Goal: Transaction & Acquisition: Download file/media

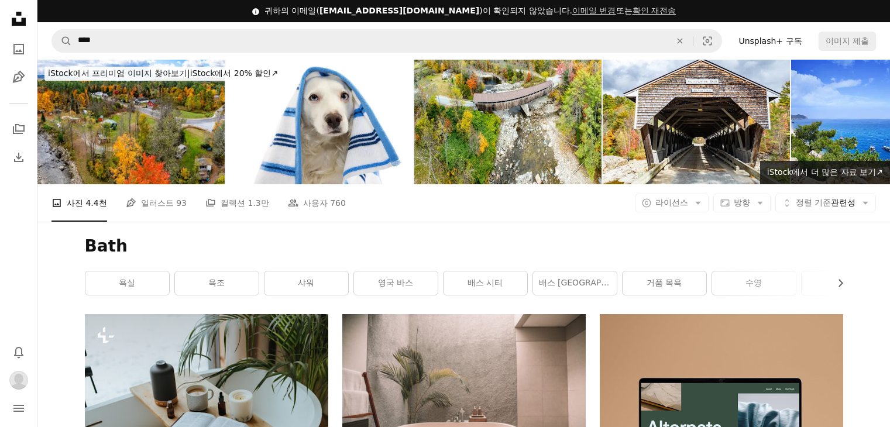
scroll to position [721, 0]
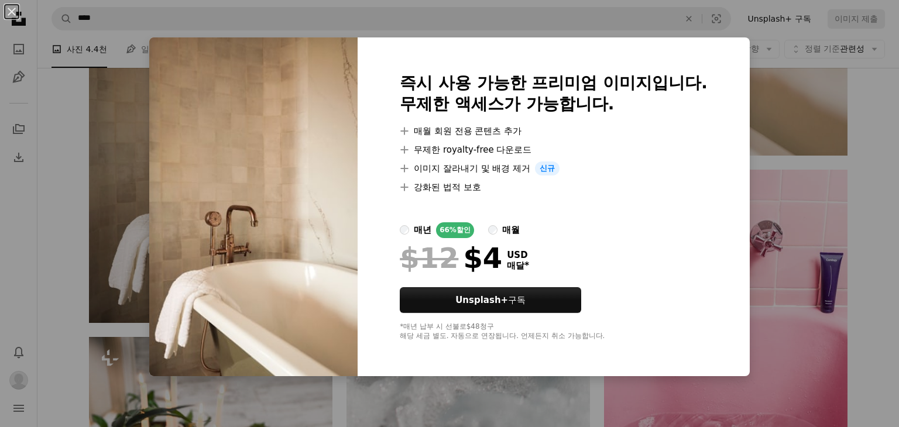
click at [803, 150] on div "An X shape 즉시 사용 가능한 프리미엄 이미지입니다. 무제한 액세스가 가능합니다. A plus sign 매월 회원 전용 콘텐츠 추가 A…" at bounding box center [449, 213] width 899 height 427
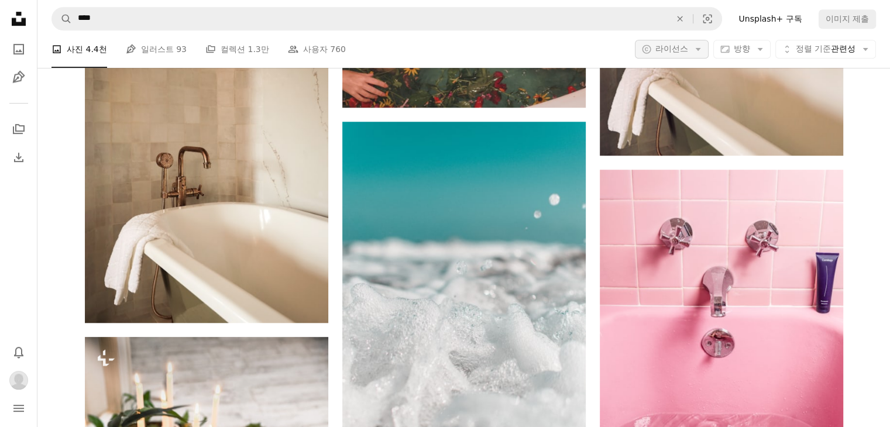
click at [687, 52] on button "A copyright icon © 라이선스 Arrow down" at bounding box center [672, 49] width 74 height 19
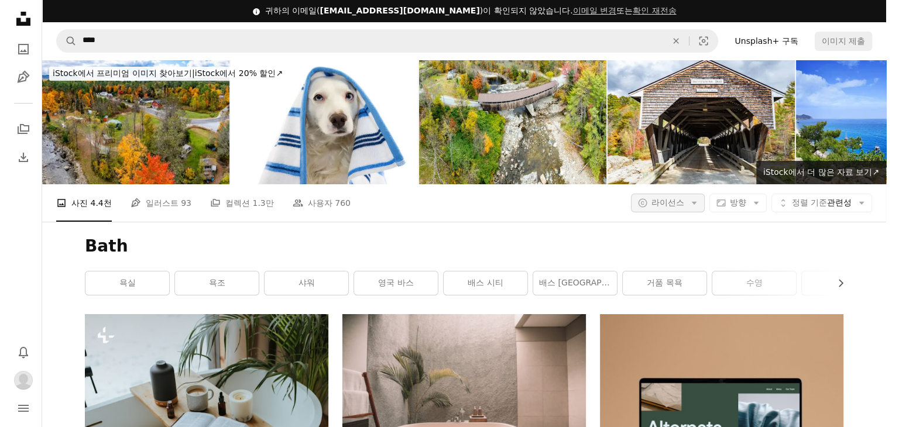
scroll to position [721, 0]
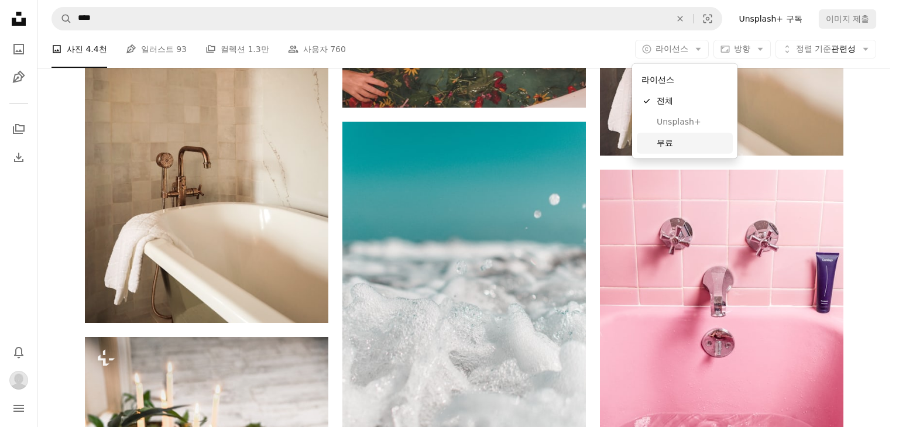
click at [681, 142] on span "무료" at bounding box center [692, 144] width 71 height 12
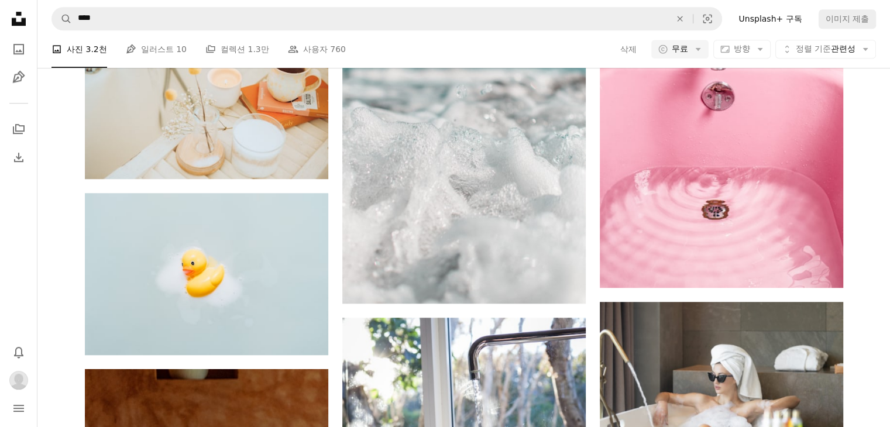
scroll to position [403, 0]
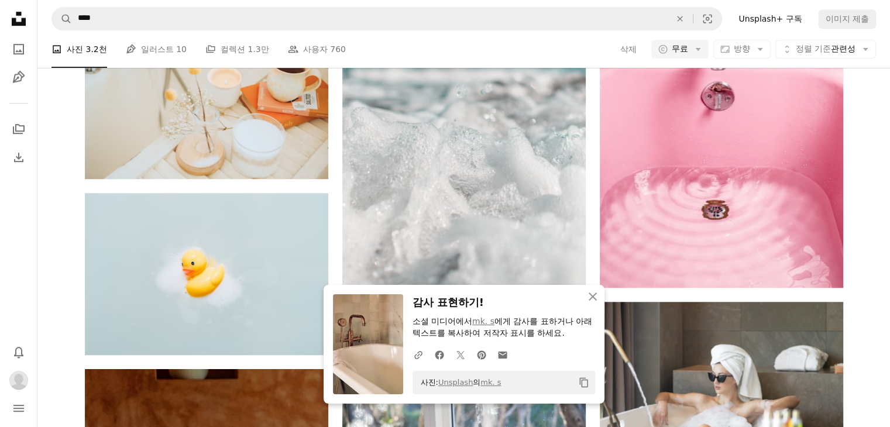
scroll to position [842, 0]
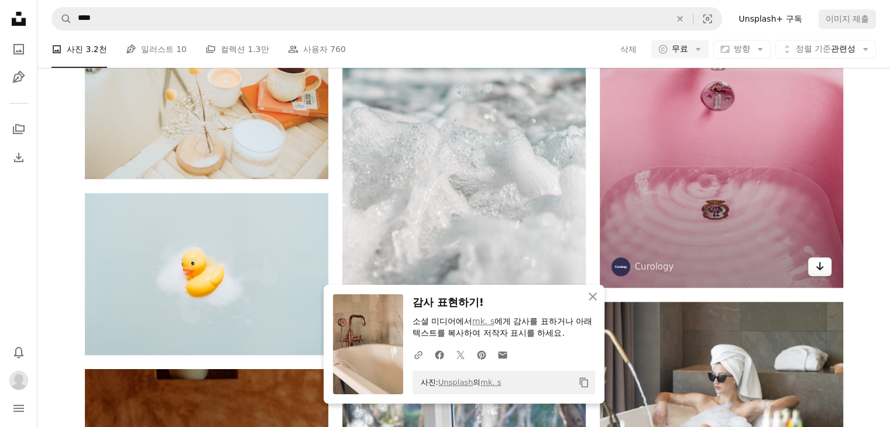
click at [828, 258] on link "Arrow pointing down" at bounding box center [819, 267] width 23 height 19
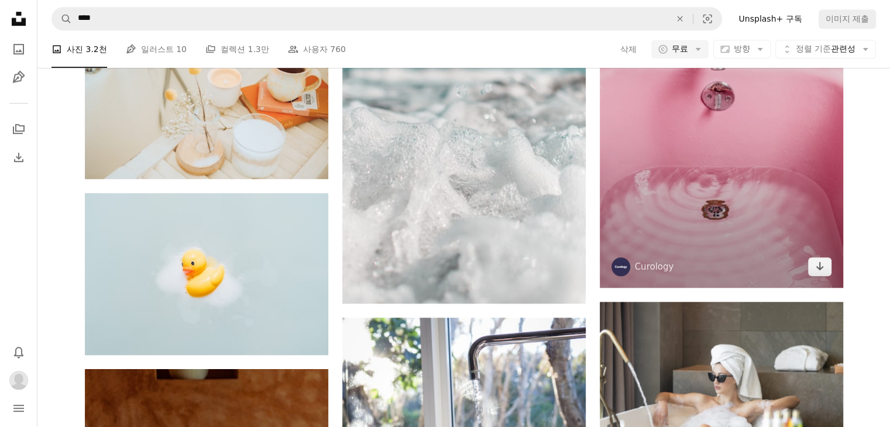
scroll to position [1337, 0]
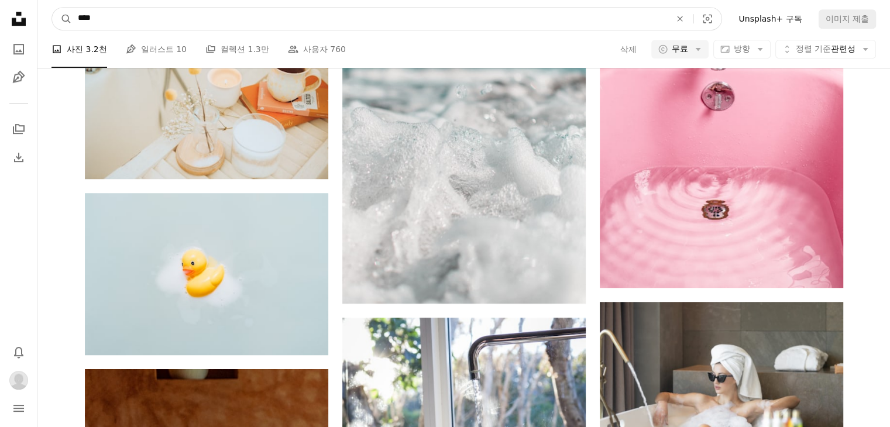
drag, startPoint x: 226, startPoint y: 28, endPoint x: 82, endPoint y: 29, distance: 144.0
click at [82, 29] on input "****" at bounding box center [369, 19] width 595 height 22
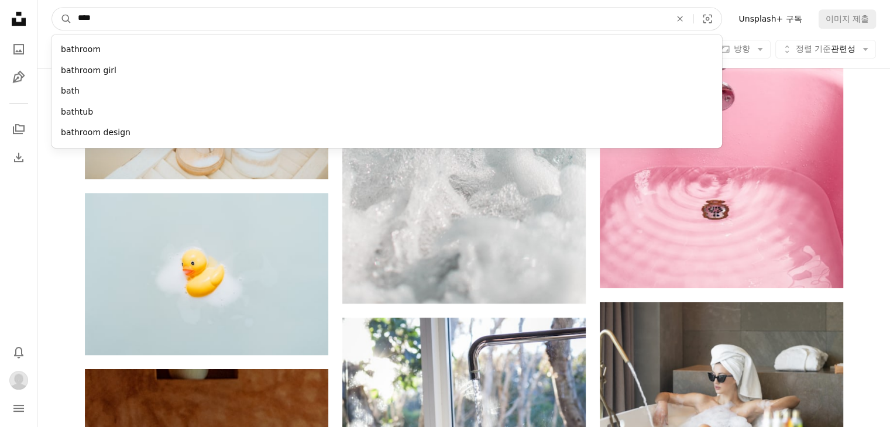
type input "*"
type input "***"
click at [52, 8] on button "A magnifying glass" at bounding box center [62, 19] width 20 height 22
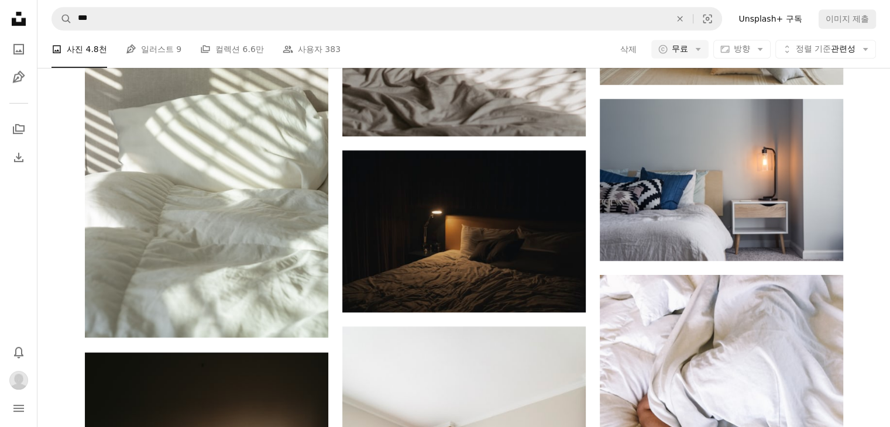
scroll to position [1869, 0]
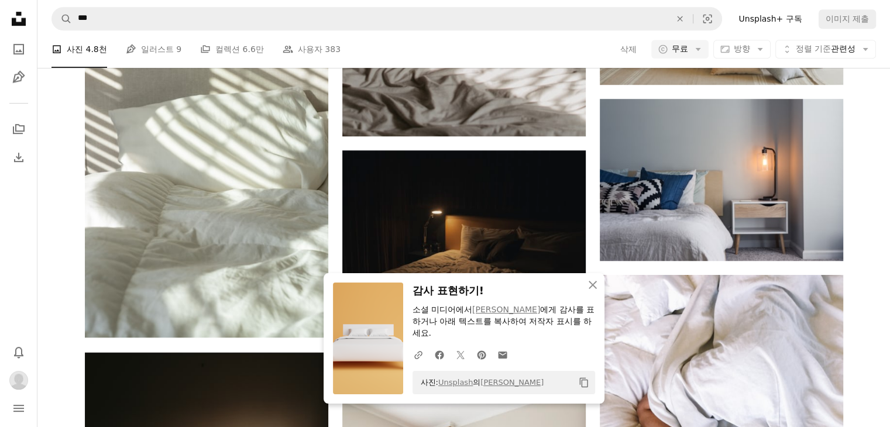
scroll to position [2377, 0]
click at [595, 282] on icon "button" at bounding box center [593, 285] width 8 height 8
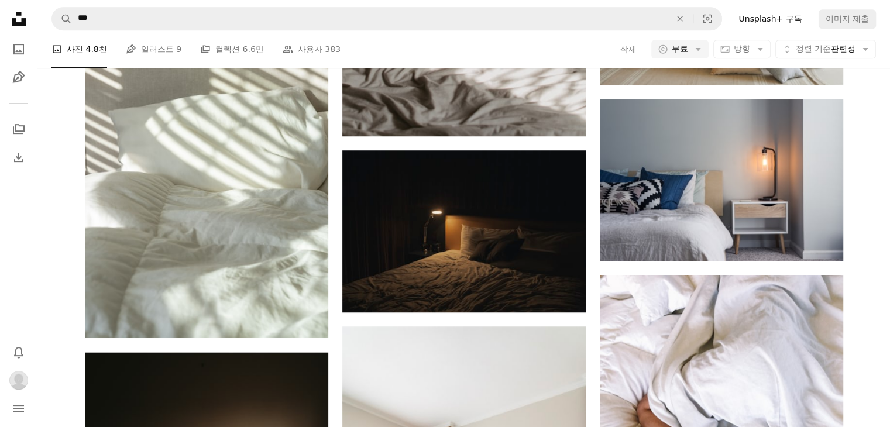
scroll to position [307, 0]
